Goal: Information Seeking & Learning: Learn about a topic

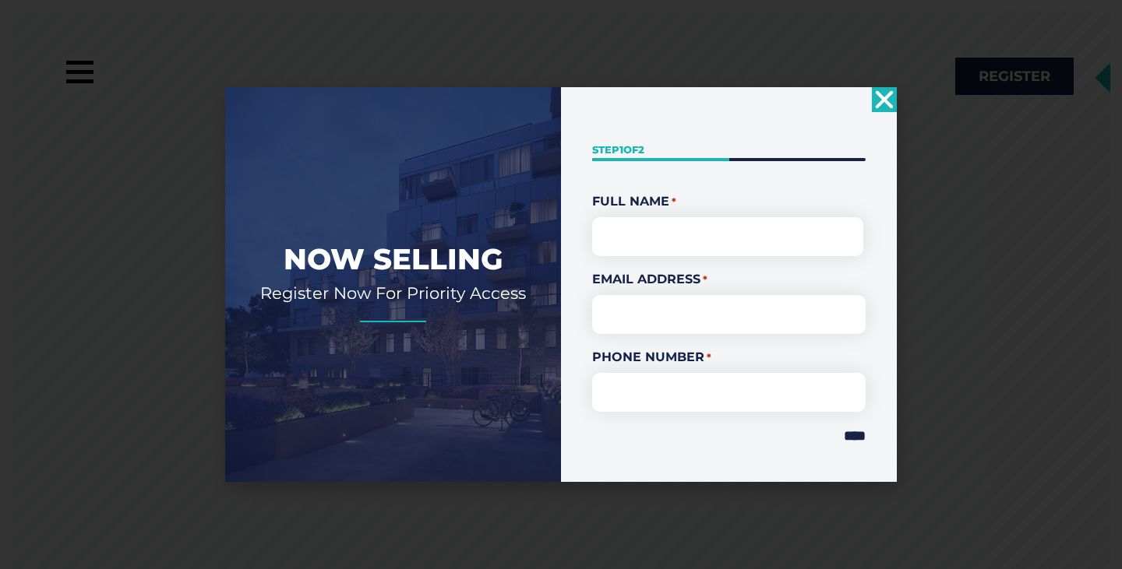
click at [875, 101] on icon "Close" at bounding box center [884, 99] width 25 height 25
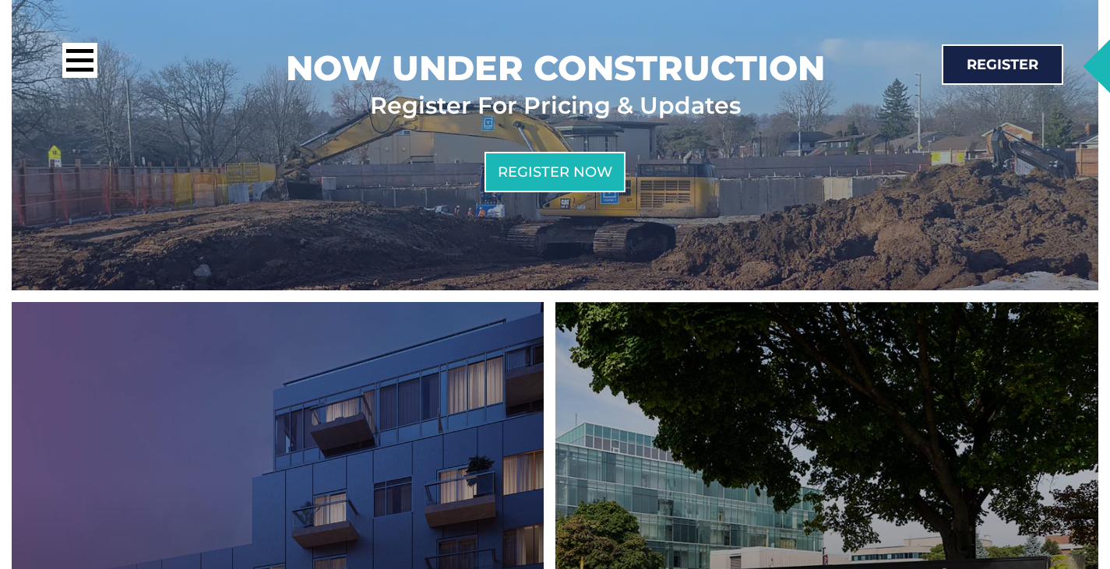
scroll to position [603, 0]
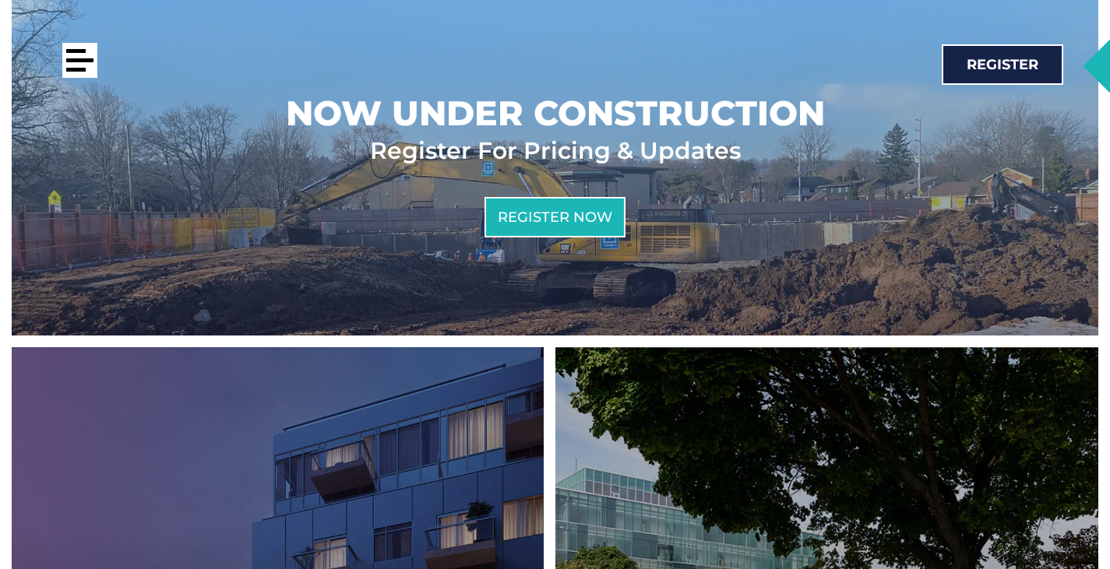
click at [69, 64] on div at bounding box center [79, 60] width 35 height 35
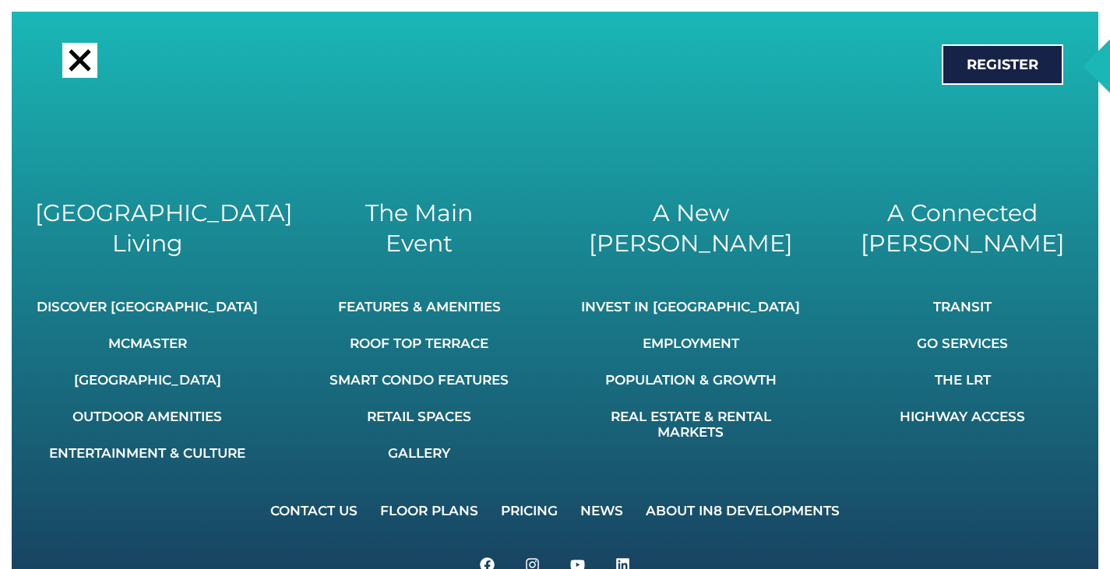
scroll to position [1642, 0]
click at [417, 513] on link "Floor Plans" at bounding box center [429, 511] width 118 height 34
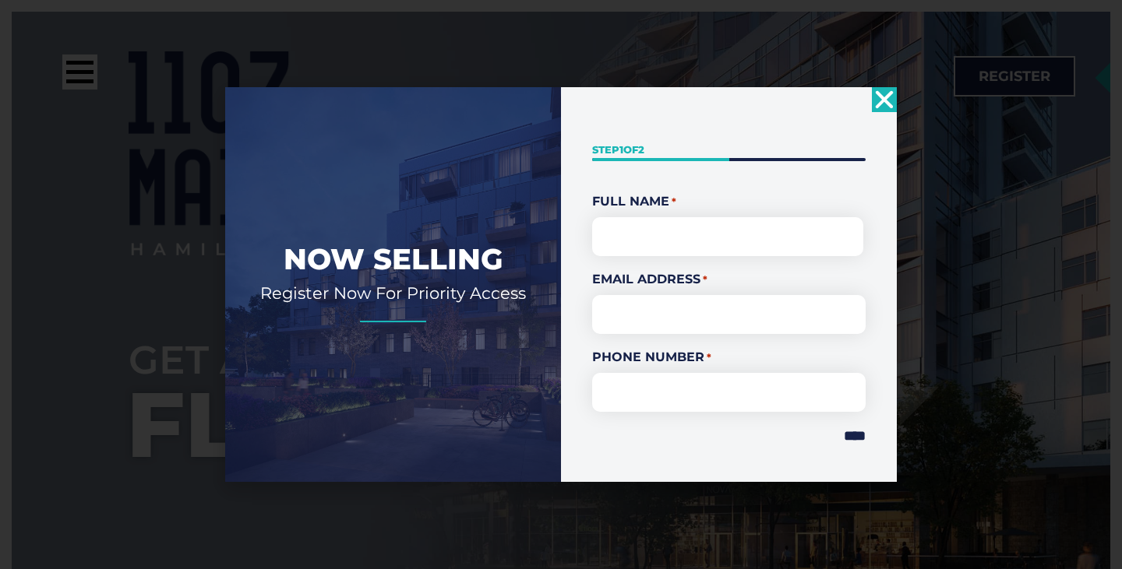
click at [874, 107] on icon "Close" at bounding box center [884, 99] width 25 height 25
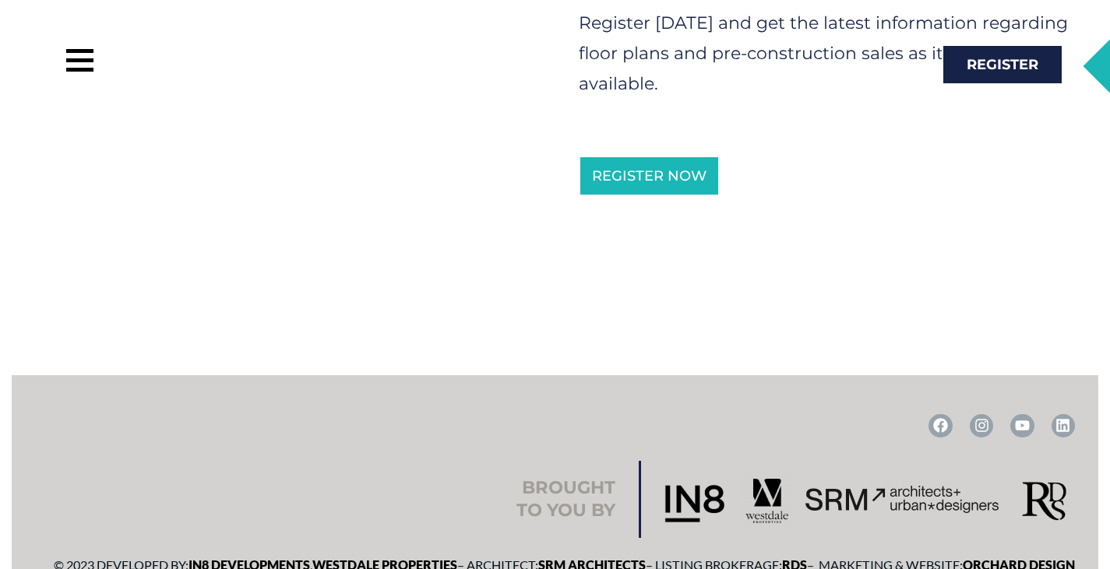
scroll to position [1179, 0]
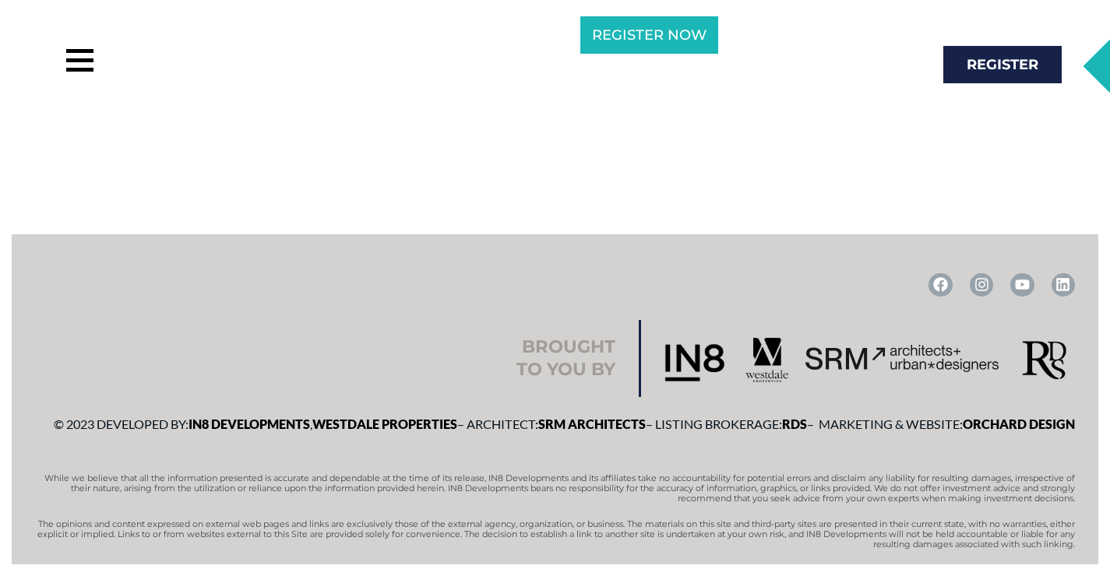
click at [57, 61] on div at bounding box center [279, 64] width 513 height 43
click at [75, 61] on div at bounding box center [79, 60] width 27 height 4
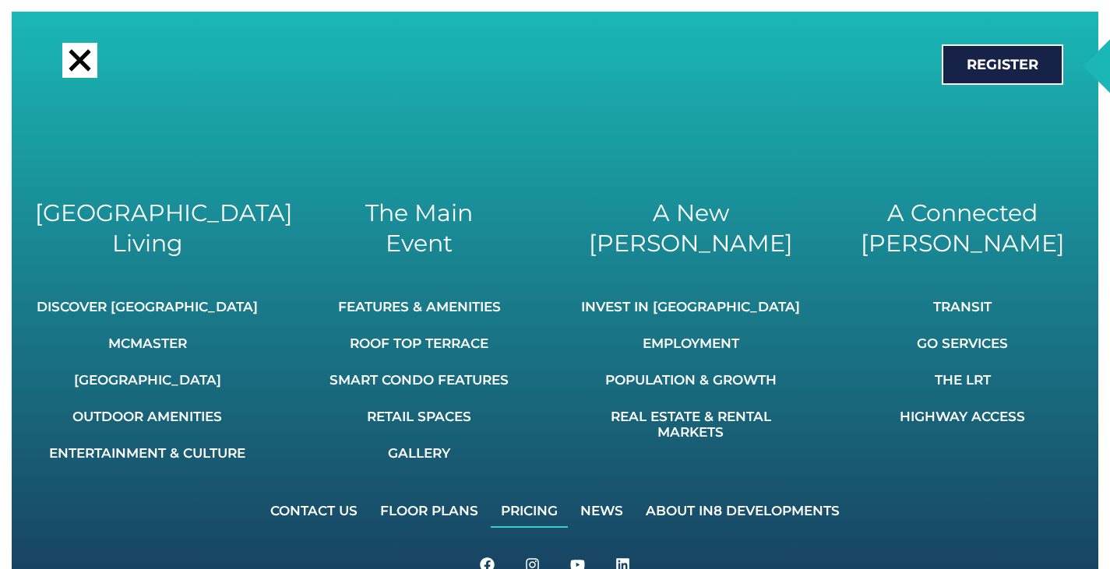
click at [538, 514] on link "Pricing" at bounding box center [529, 511] width 77 height 34
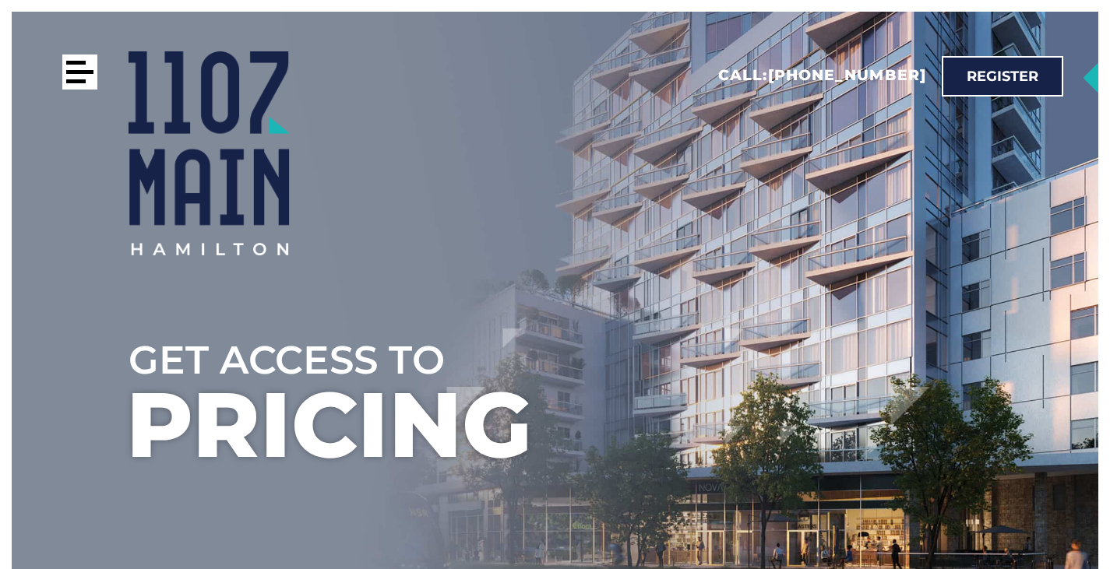
click at [87, 71] on div at bounding box center [79, 72] width 27 height 4
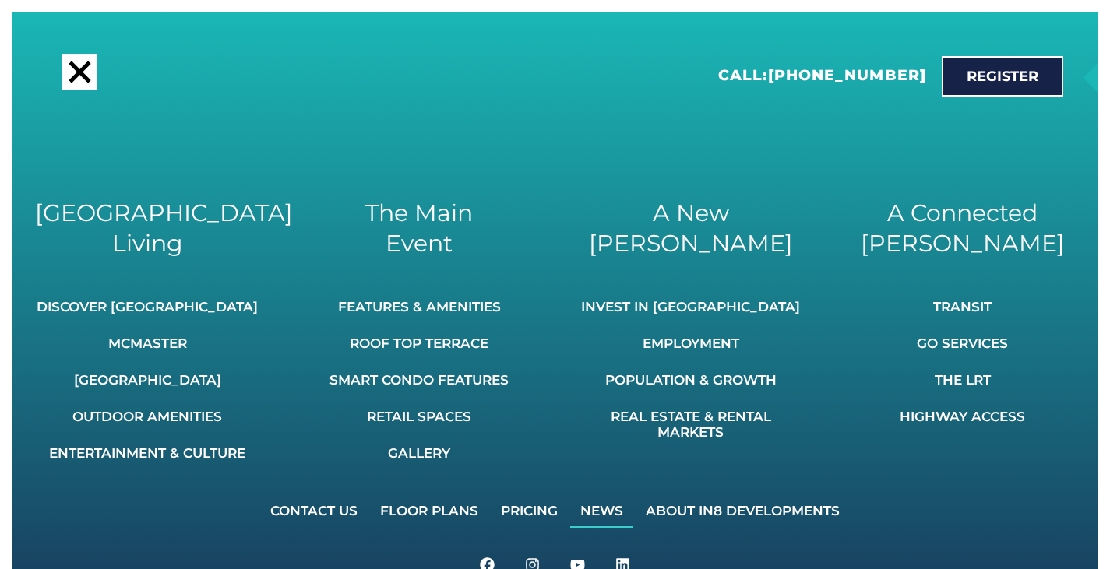
click at [599, 511] on link "News" at bounding box center [601, 511] width 63 height 34
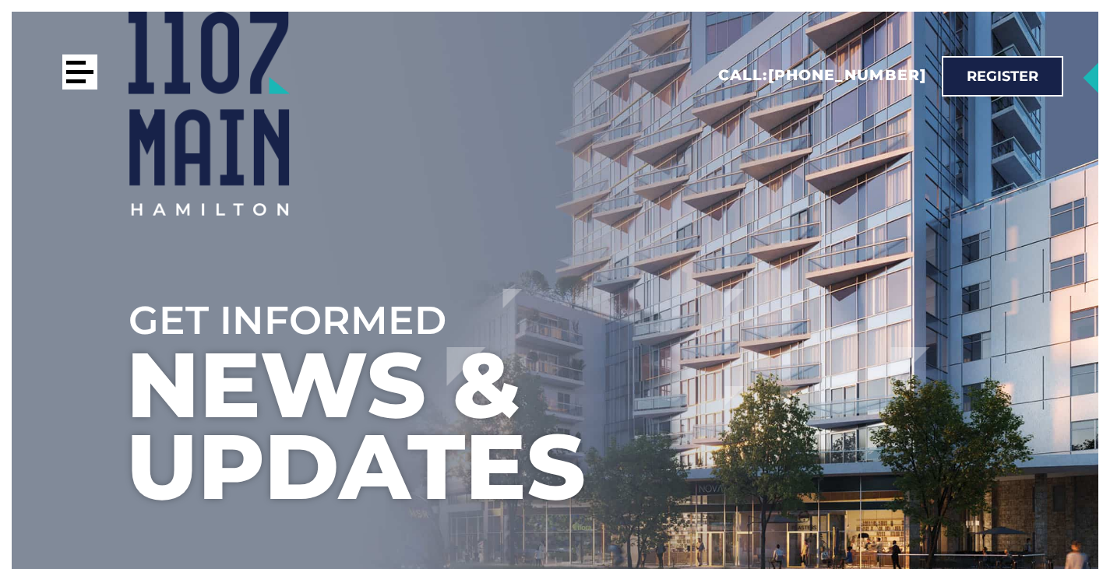
click at [79, 79] on div at bounding box center [79, 72] width 35 height 35
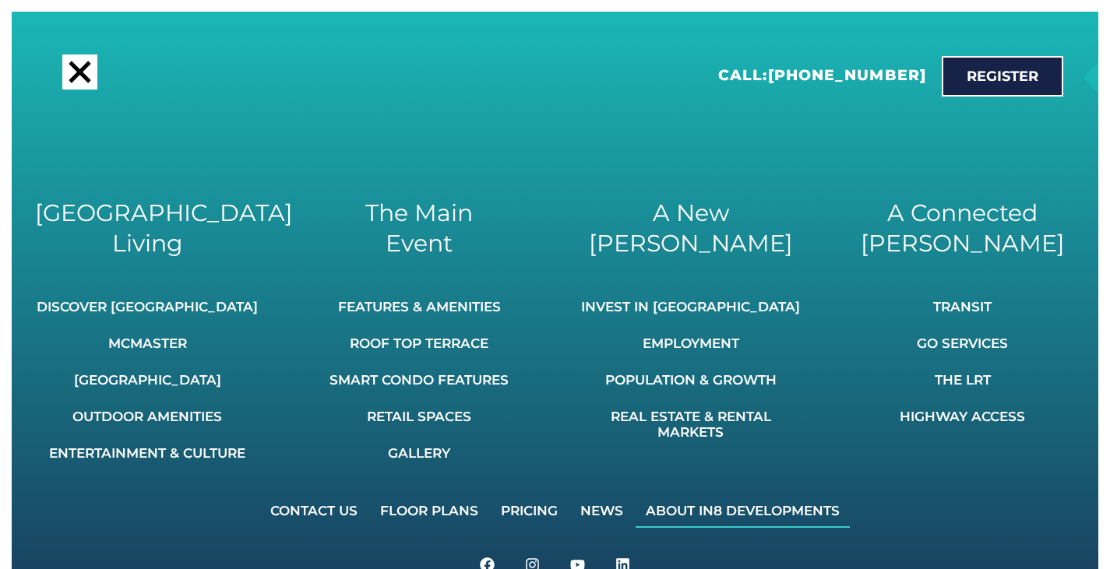
click at [700, 508] on link "About IN8 Developments" at bounding box center [743, 511] width 214 height 34
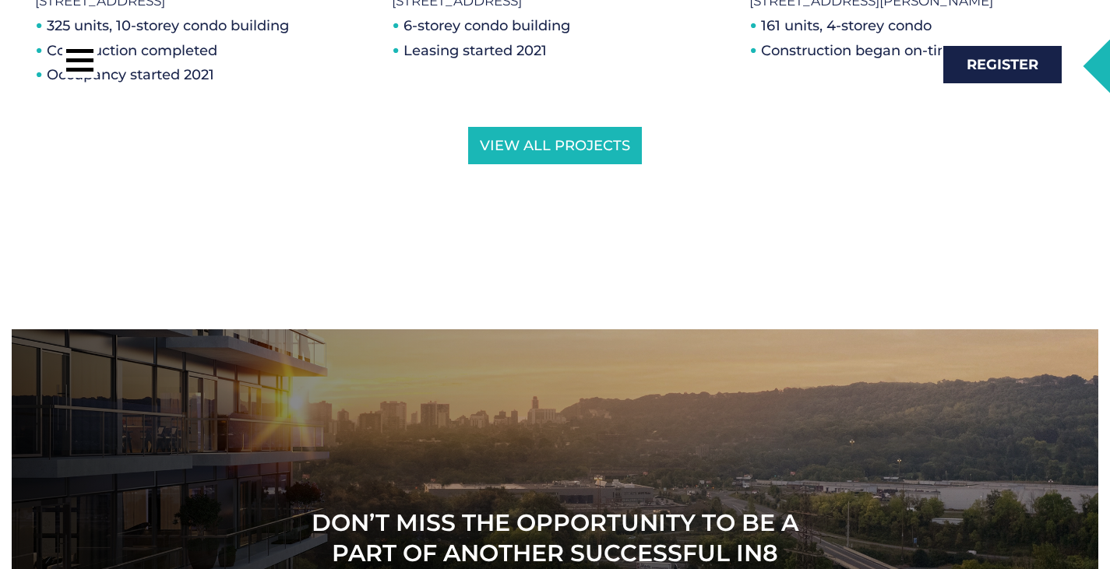
scroll to position [3116, 0]
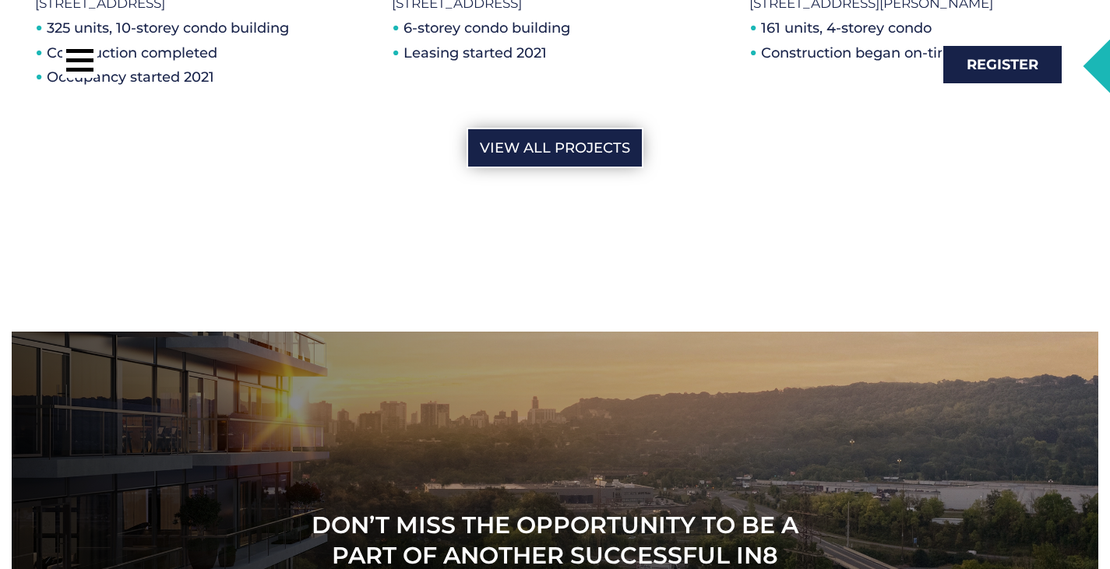
click at [565, 141] on span "View All Projects" at bounding box center [555, 148] width 150 height 14
click at [489, 130] on link "View All Projects" at bounding box center [555, 148] width 177 height 41
